Goal: Use online tool/utility: Utilize a website feature to perform a specific function

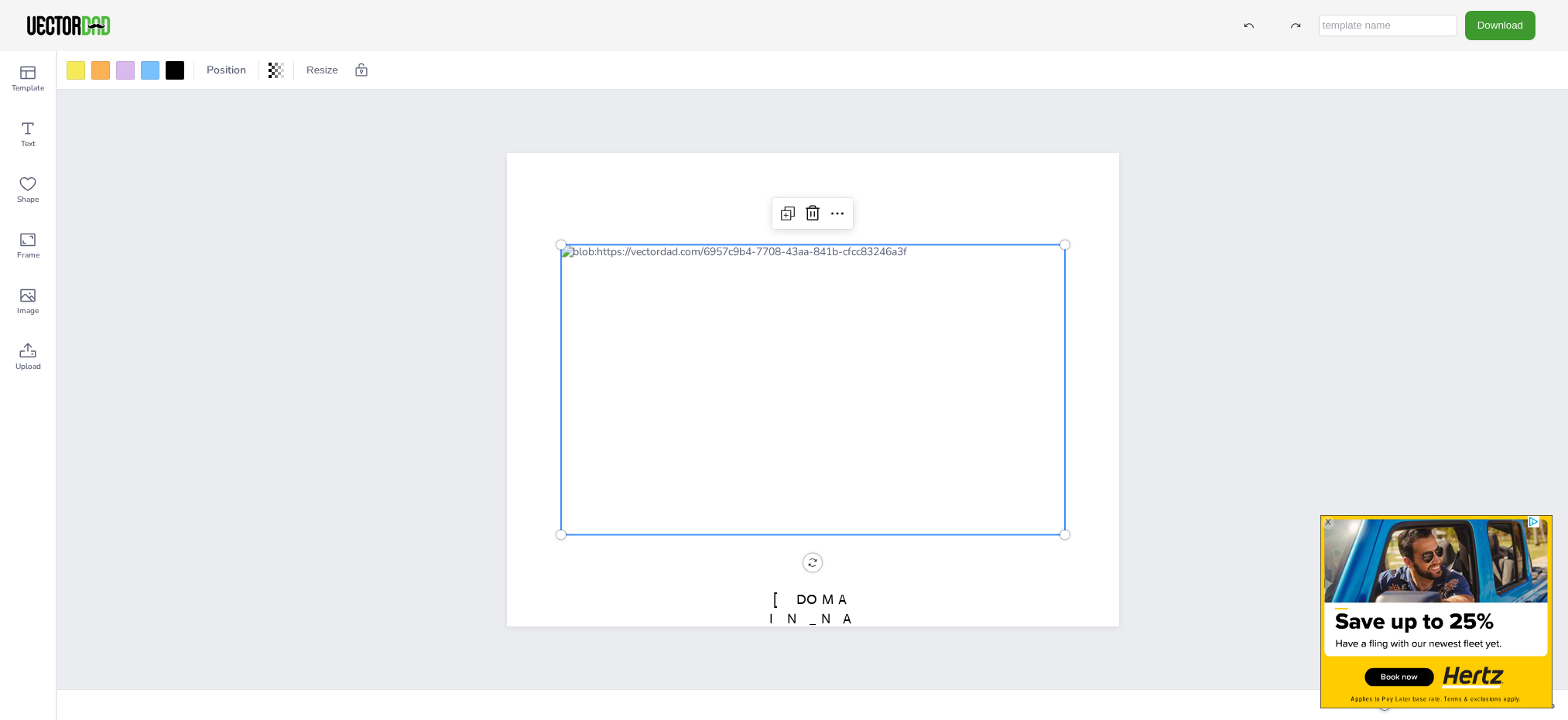
click at [735, 395] on div at bounding box center [813, 390] width 504 height 290
click at [70, 71] on div at bounding box center [75, 70] width 19 height 19
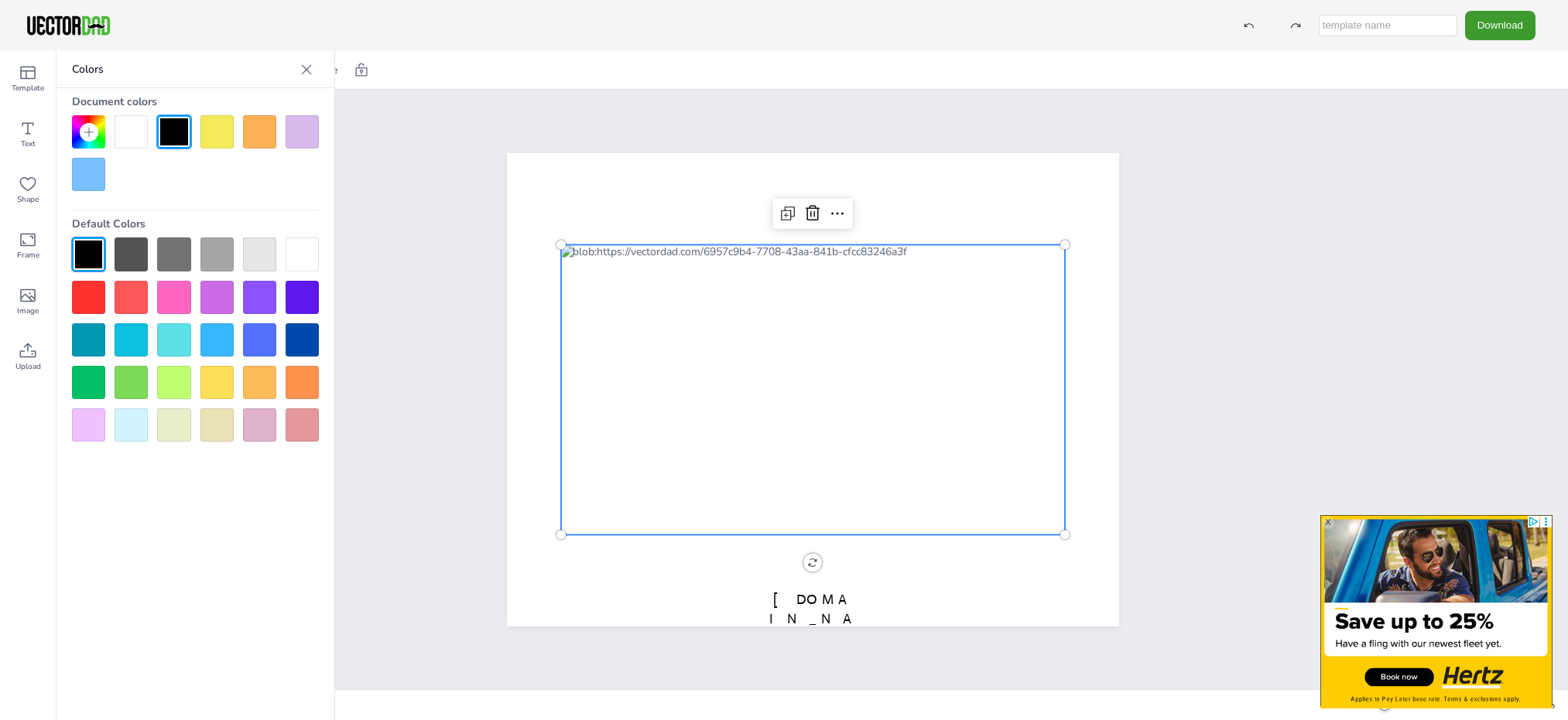
click at [213, 134] on div at bounding box center [216, 131] width 33 height 33
click at [723, 414] on div at bounding box center [813, 390] width 504 height 290
click at [733, 401] on div at bounding box center [813, 390] width 504 height 290
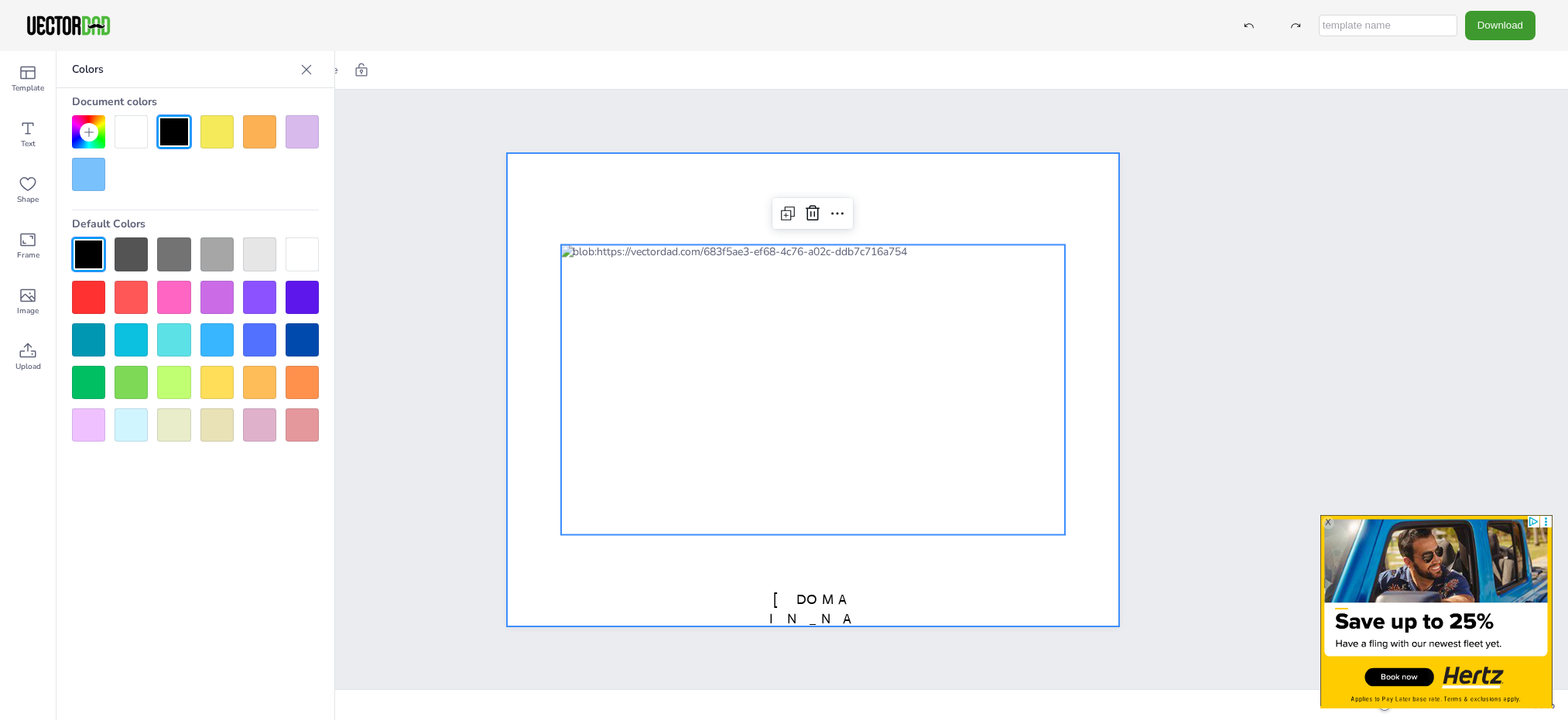
click at [598, 598] on div at bounding box center [814, 390] width 613 height 474
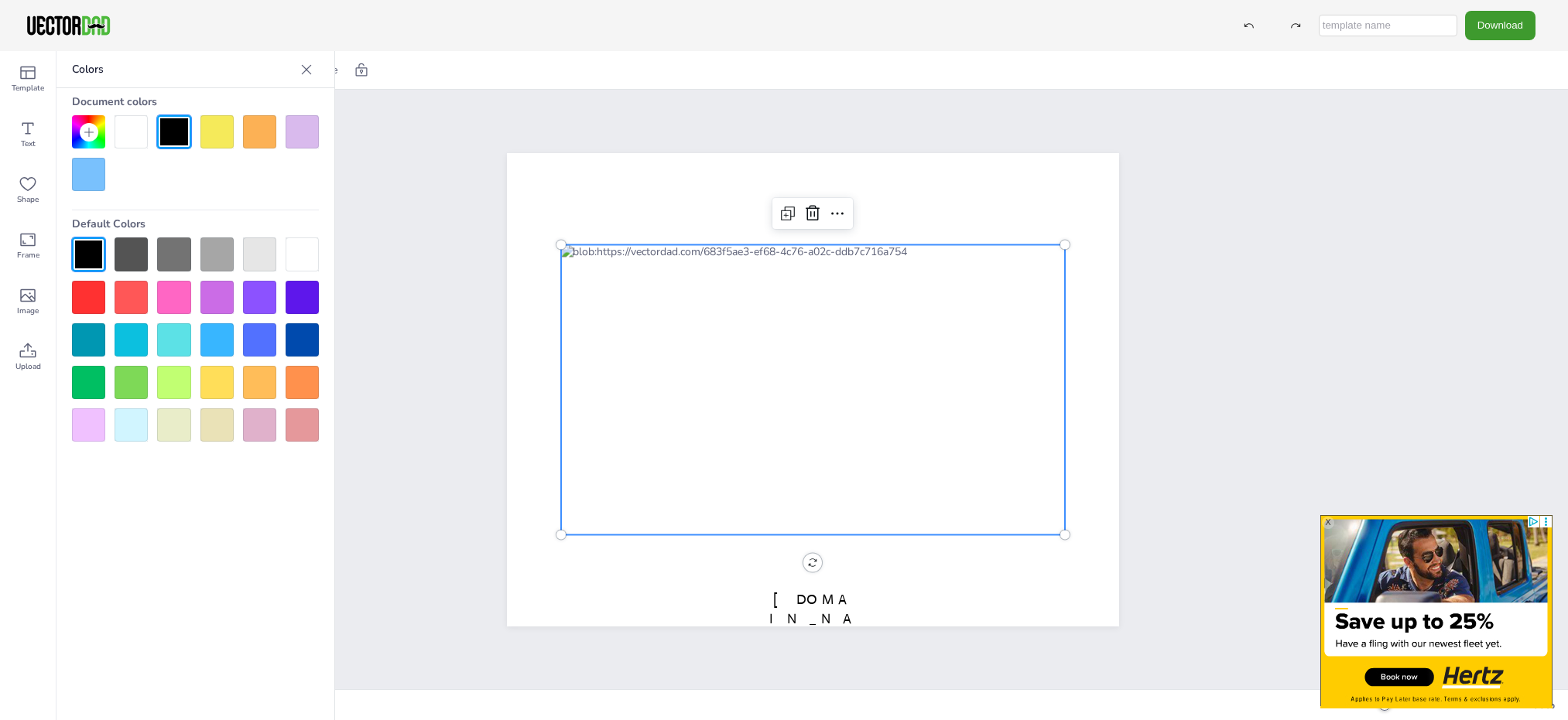
click at [777, 396] on div at bounding box center [813, 390] width 504 height 290
click at [777, 395] on div at bounding box center [813, 390] width 504 height 290
click at [777, 395] on div at bounding box center [815, 390] width 504 height 290
click at [310, 68] on icon at bounding box center [306, 69] width 15 height 15
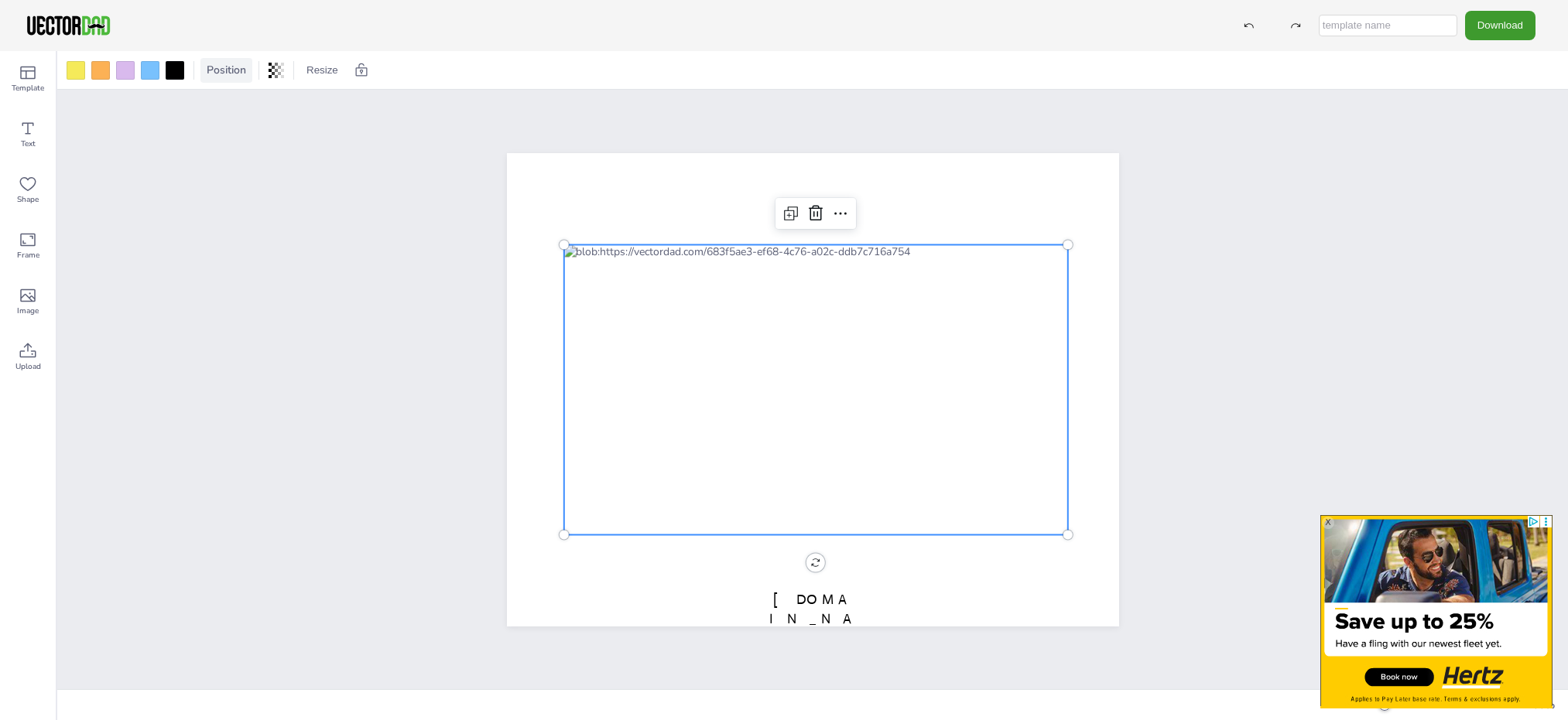
click at [226, 72] on span "Position" at bounding box center [226, 70] width 45 height 15
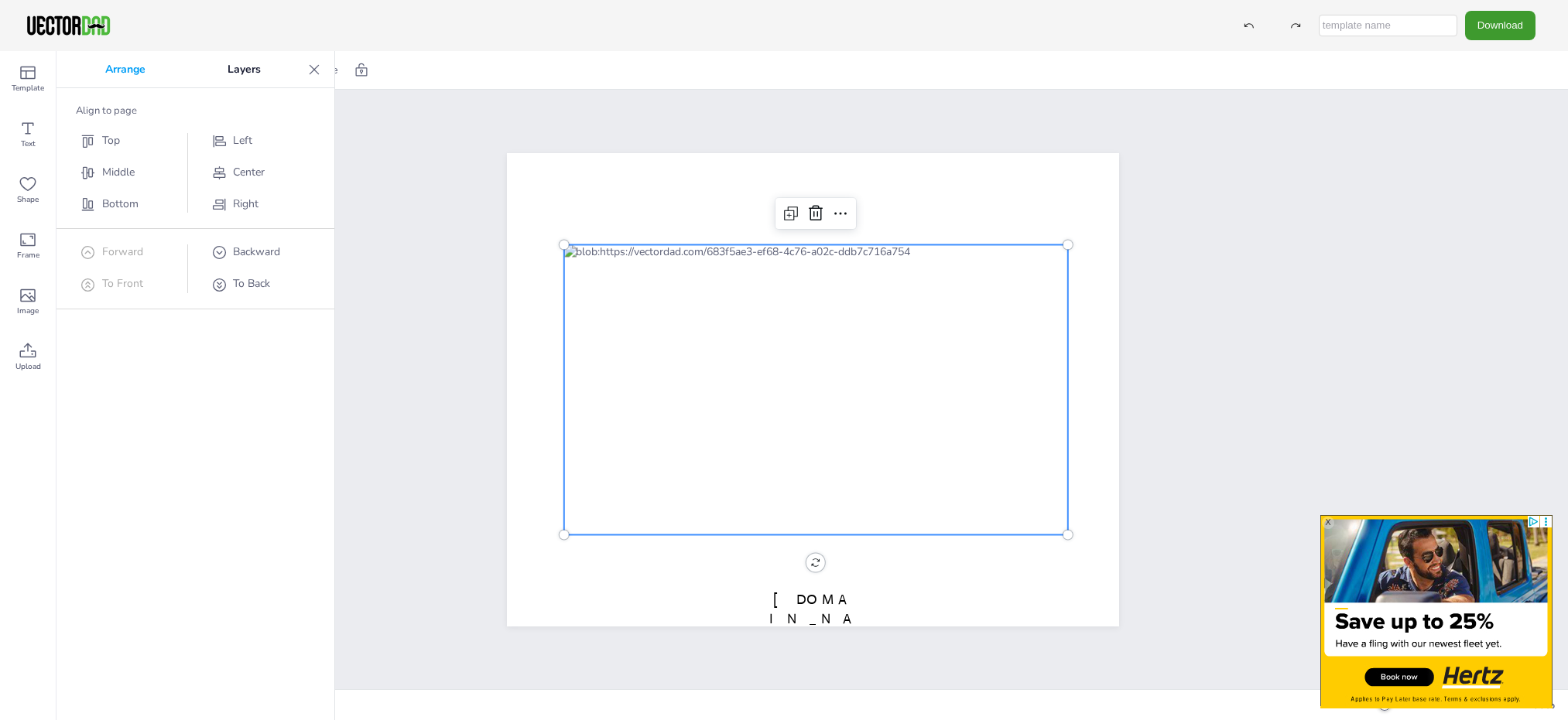
click at [317, 66] on icon at bounding box center [314, 69] width 15 height 15
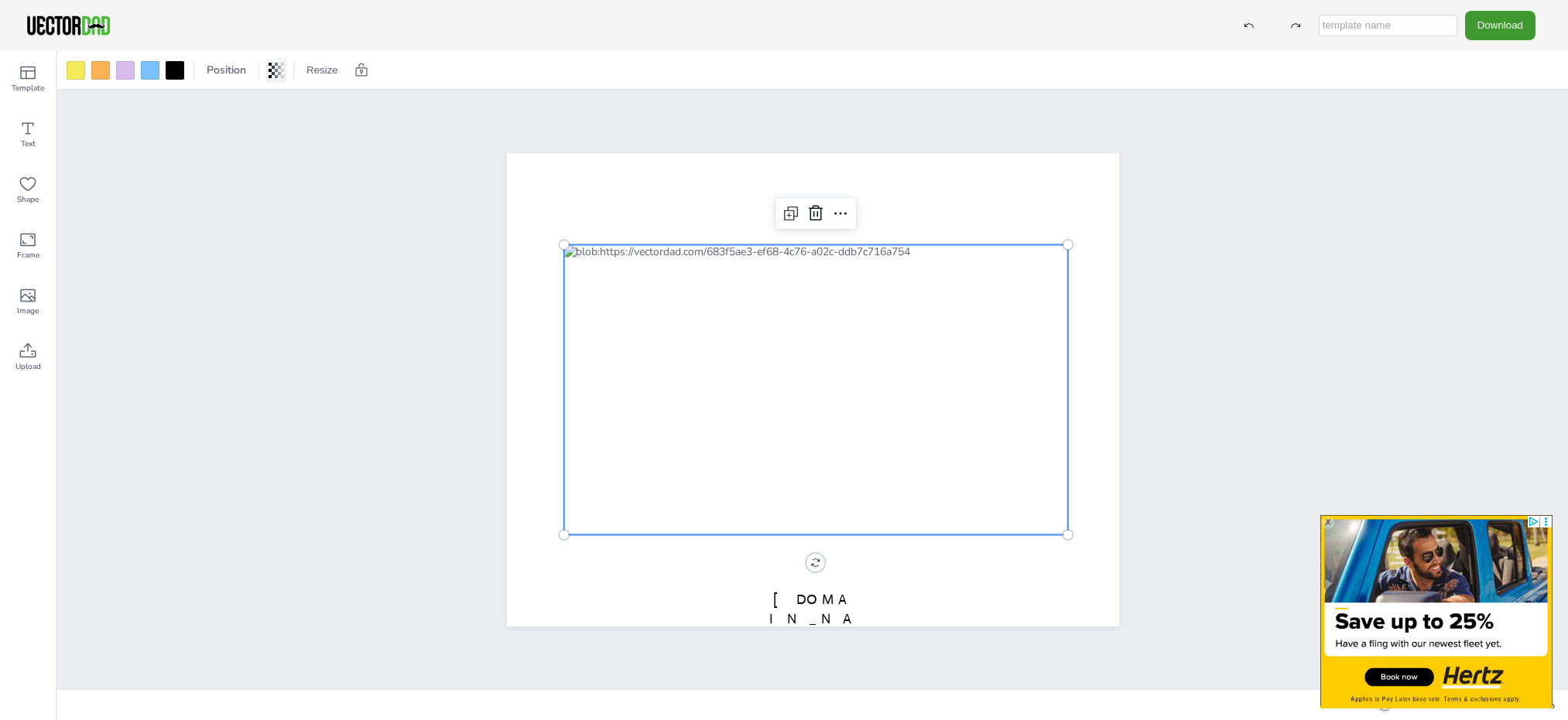
click at [282, 71] on icon at bounding box center [283, 70] width 3 height 15
click at [303, 394] on div "[US_STATE] [DOMAIN_NAME]" at bounding box center [813, 390] width 1511 height 599
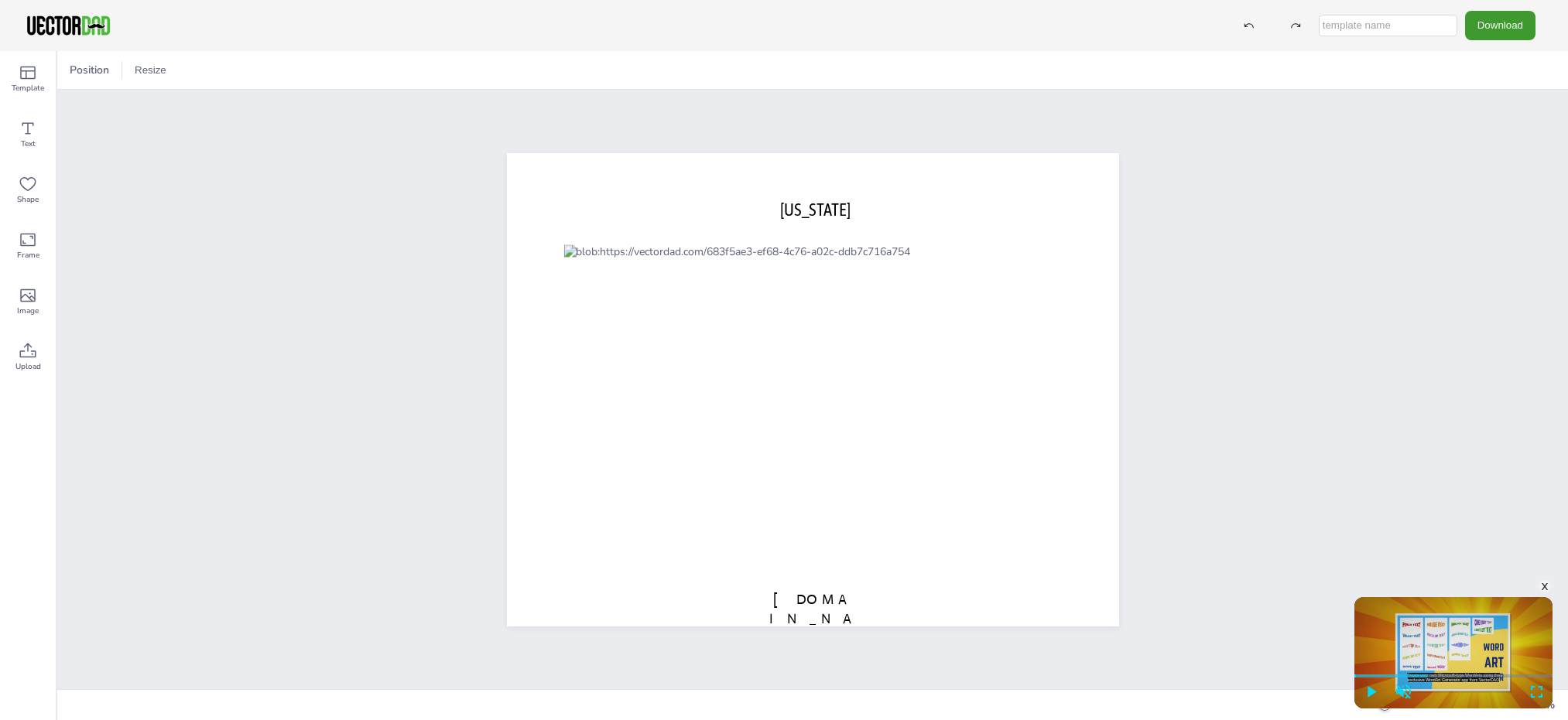
click at [37, 426] on div "Template Text Shape Frame Image Upload" at bounding box center [28, 386] width 57 height 669
